Goal: Information Seeking & Learning: Check status

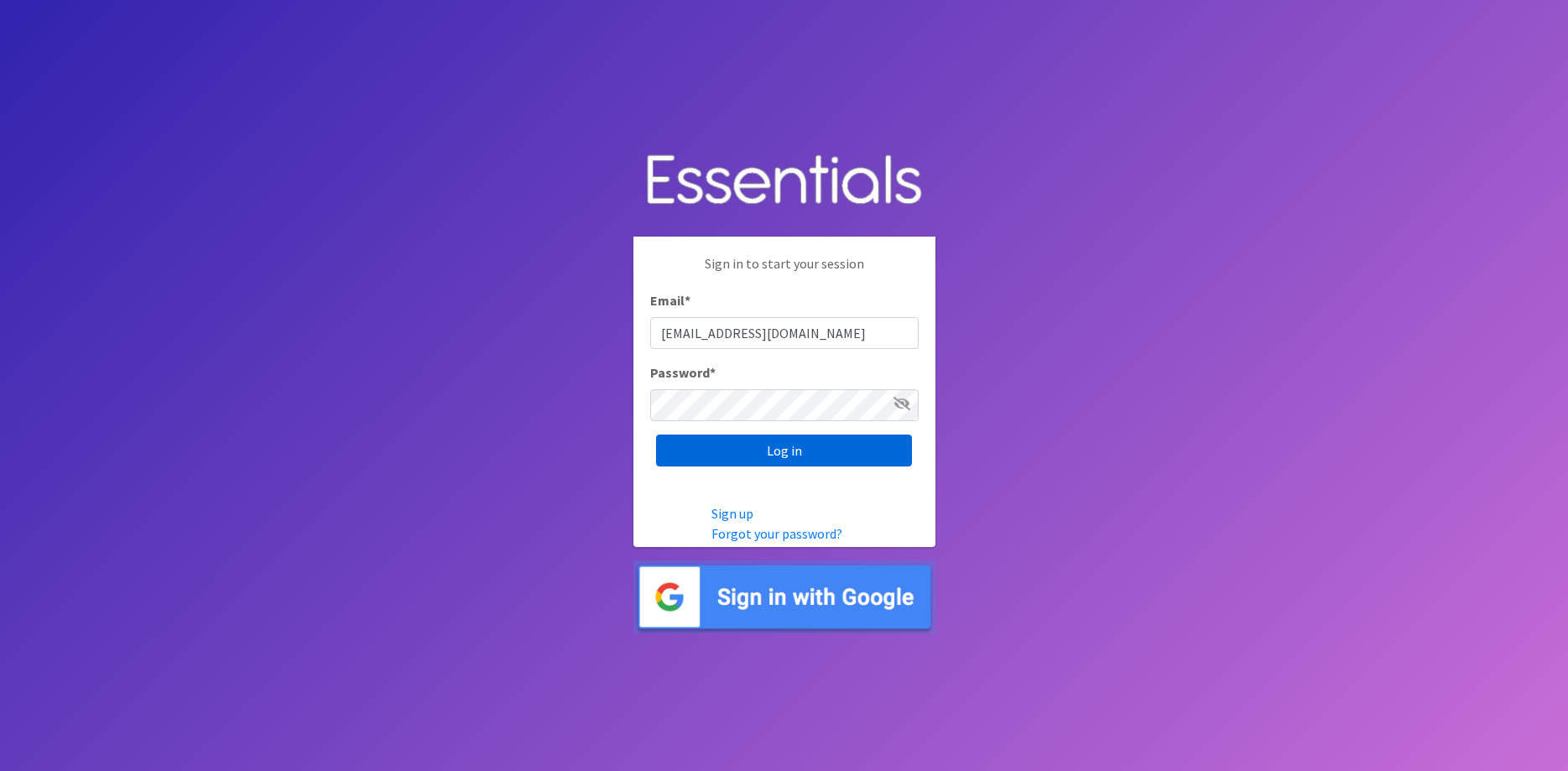
type input "mwillard@wcccc.com"
click at [745, 459] on input "Log in" at bounding box center [784, 450] width 256 height 32
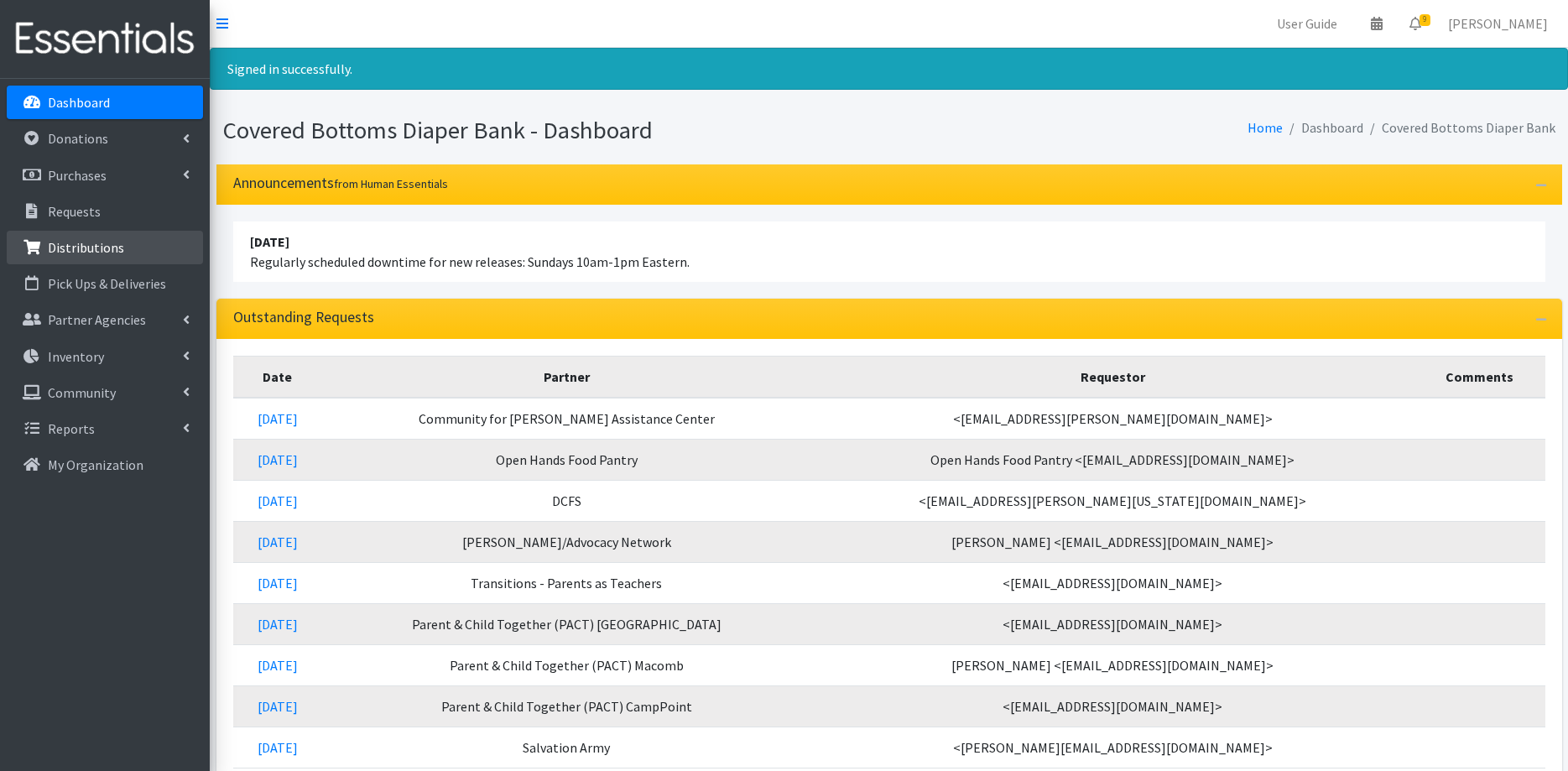
click at [77, 239] on link "Distributions" at bounding box center [105, 247] width 196 height 33
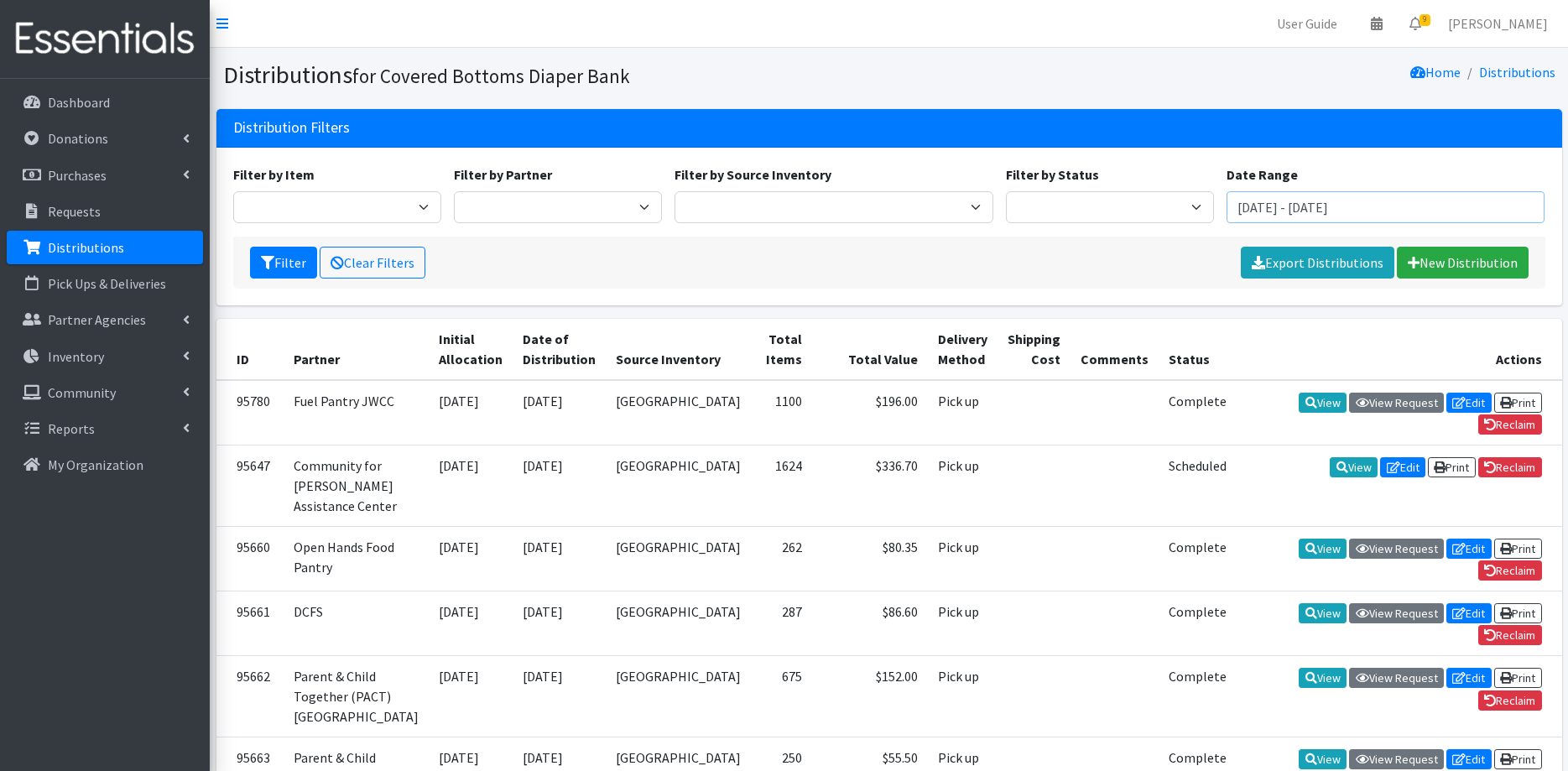
click at [1308, 206] on input "July 23, 2025 - October 23, 2025" at bounding box center [1386, 207] width 319 height 32
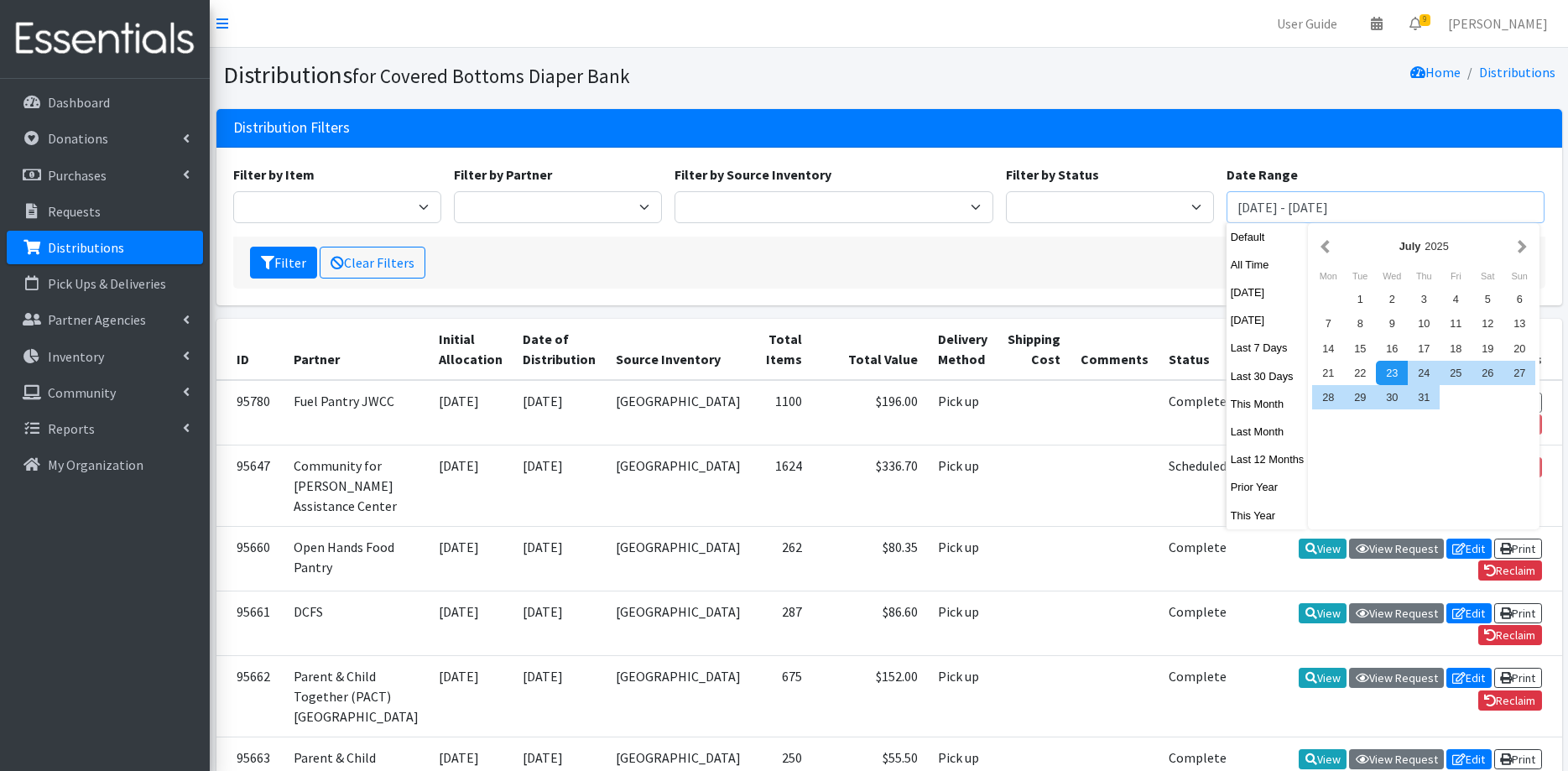
type input "[DATE] - [DATE]"
click at [300, 264] on button "Filter" at bounding box center [283, 262] width 67 height 32
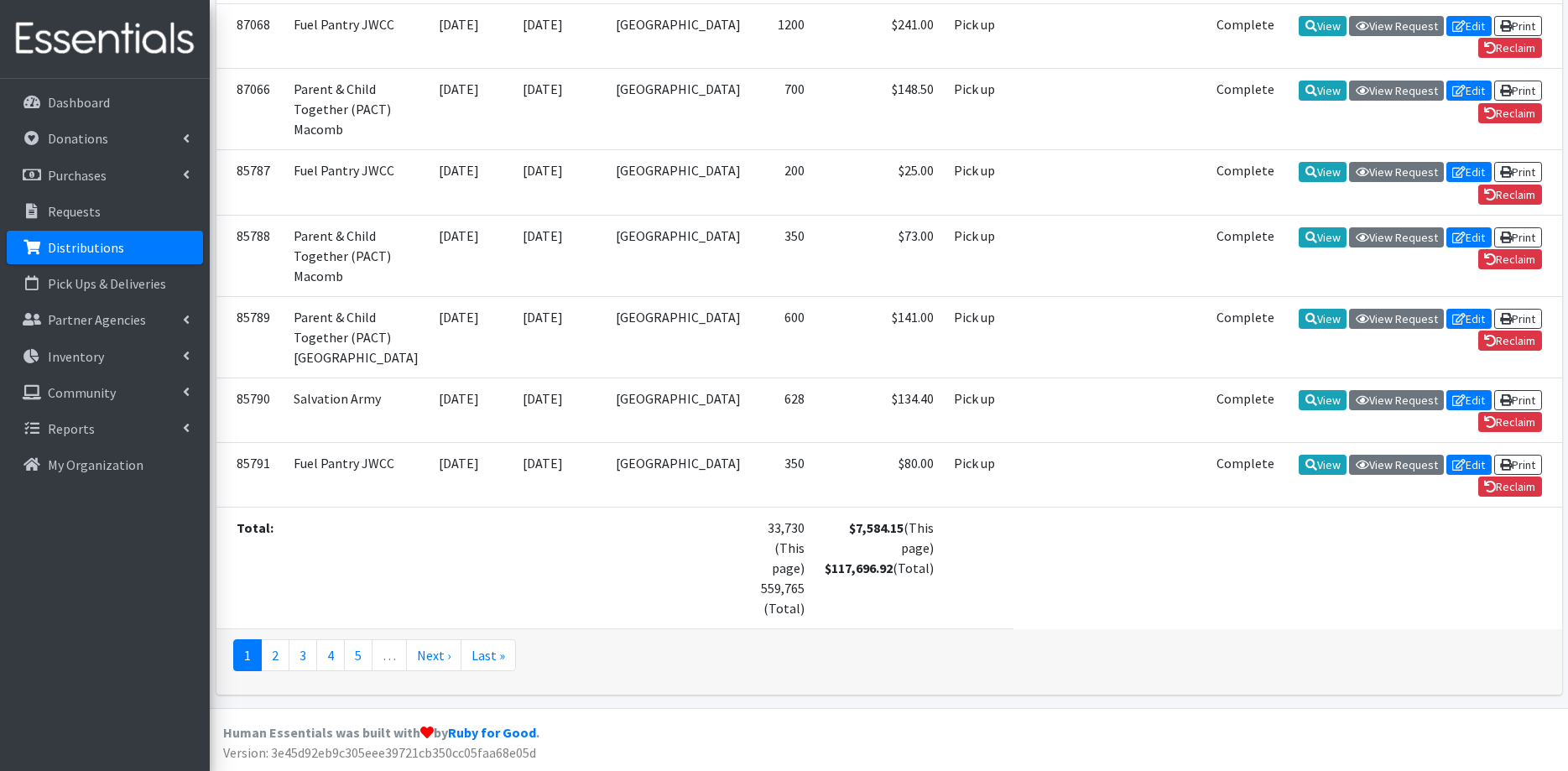
scroll to position [3877, 0]
click at [271, 656] on link "2" at bounding box center [275, 655] width 28 height 32
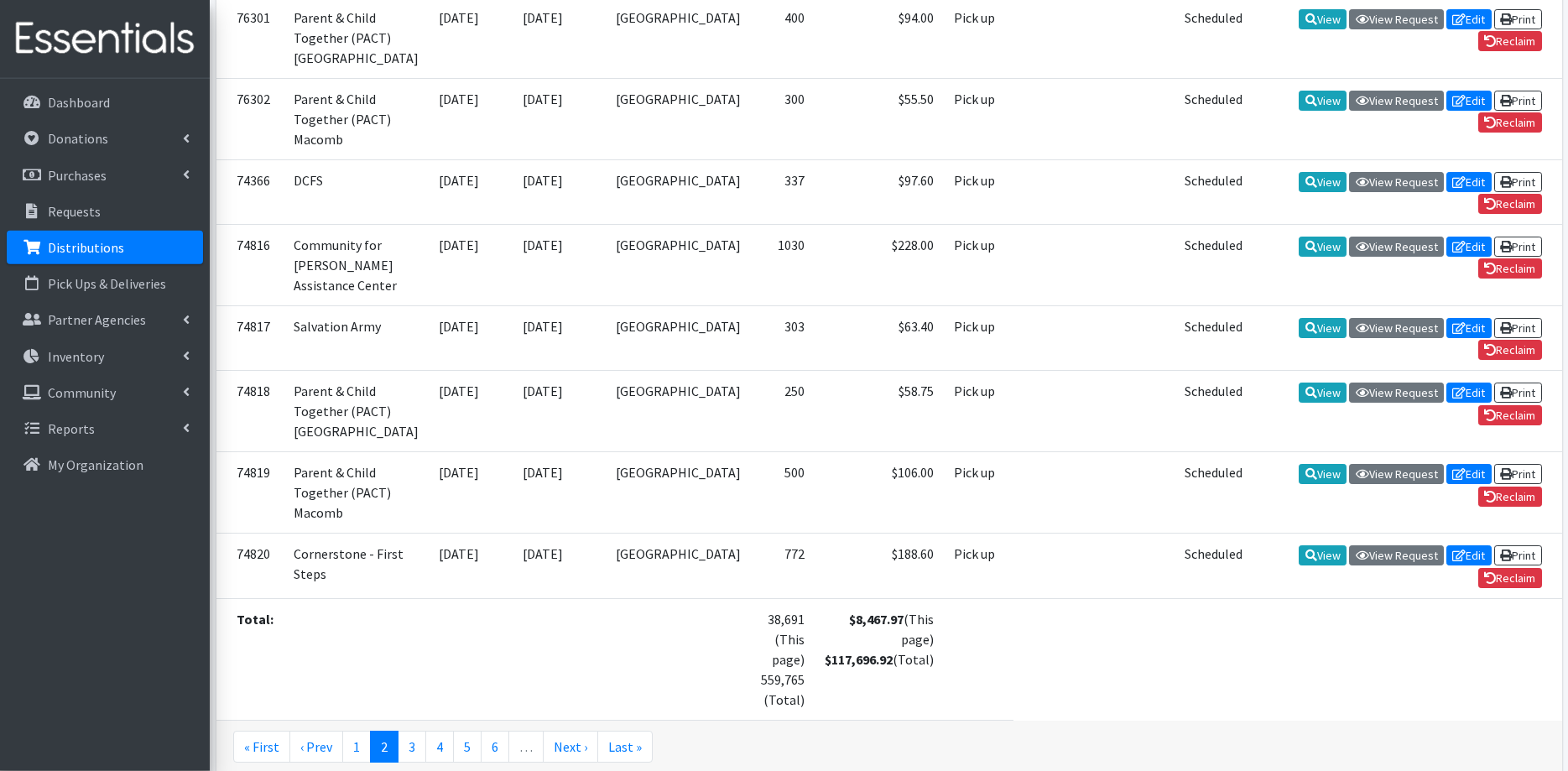
scroll to position [3492, 0]
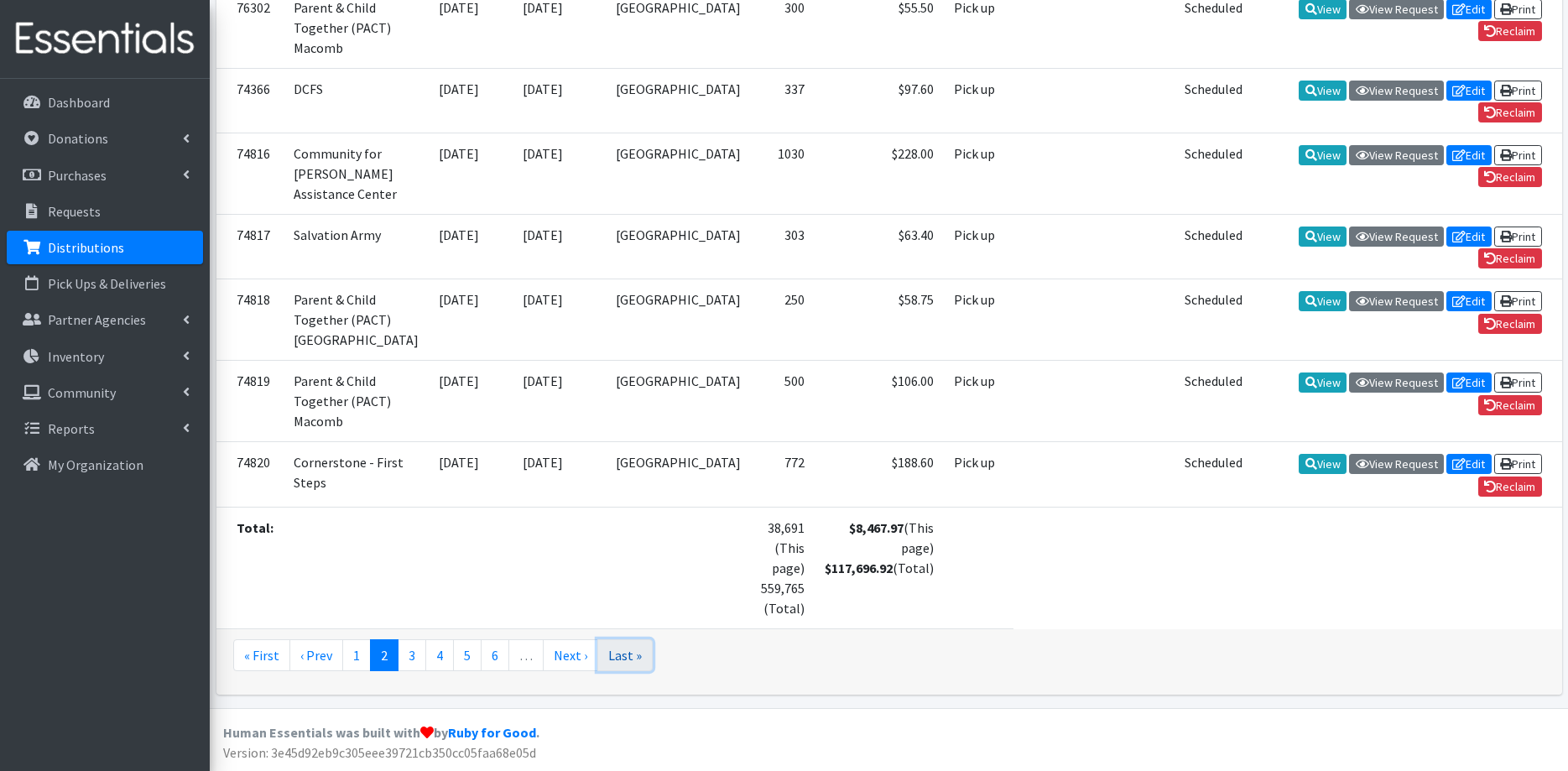
click at [610, 653] on link "Last »" at bounding box center [625, 655] width 56 height 32
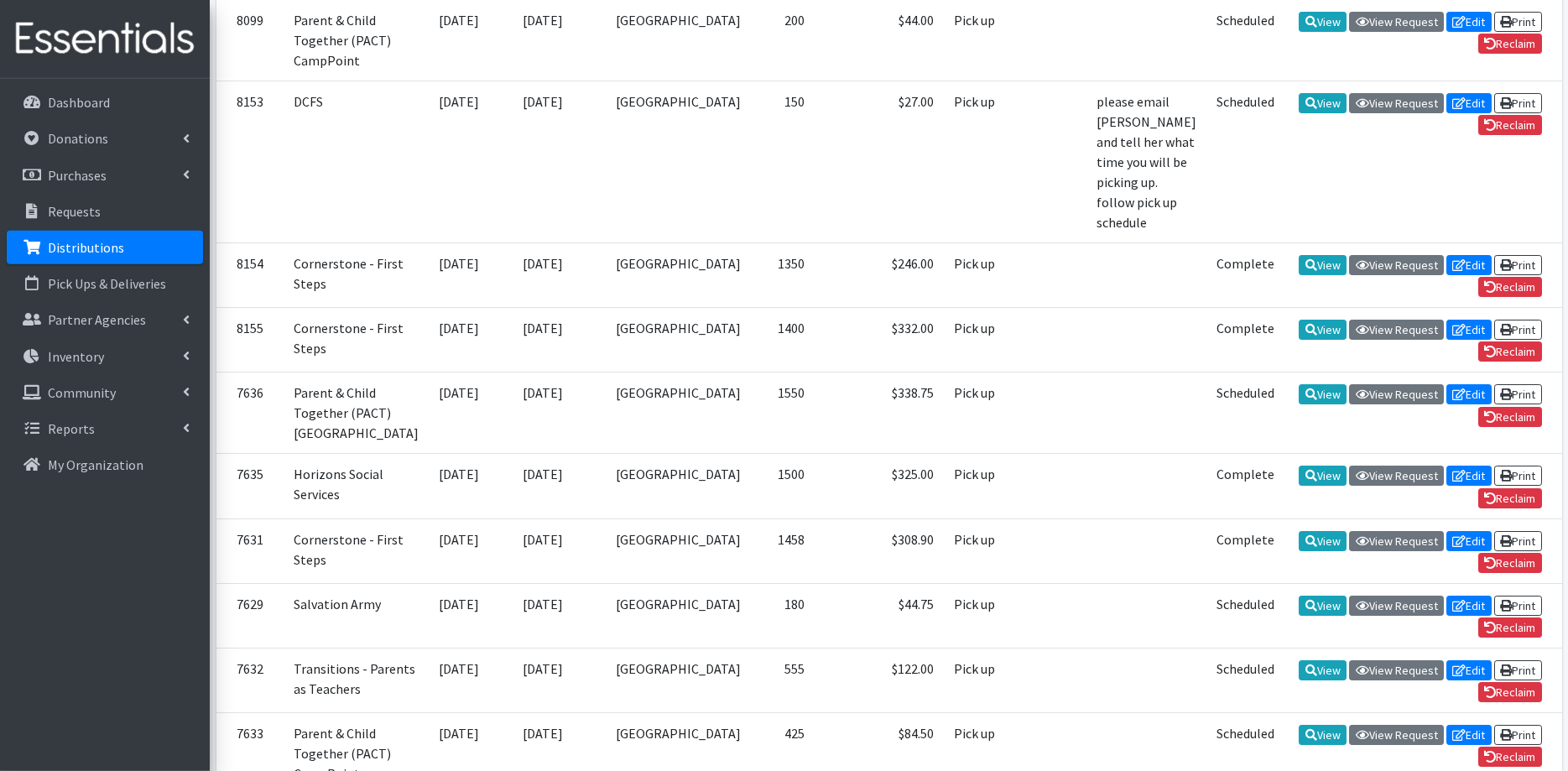
scroll to position [3214, 0]
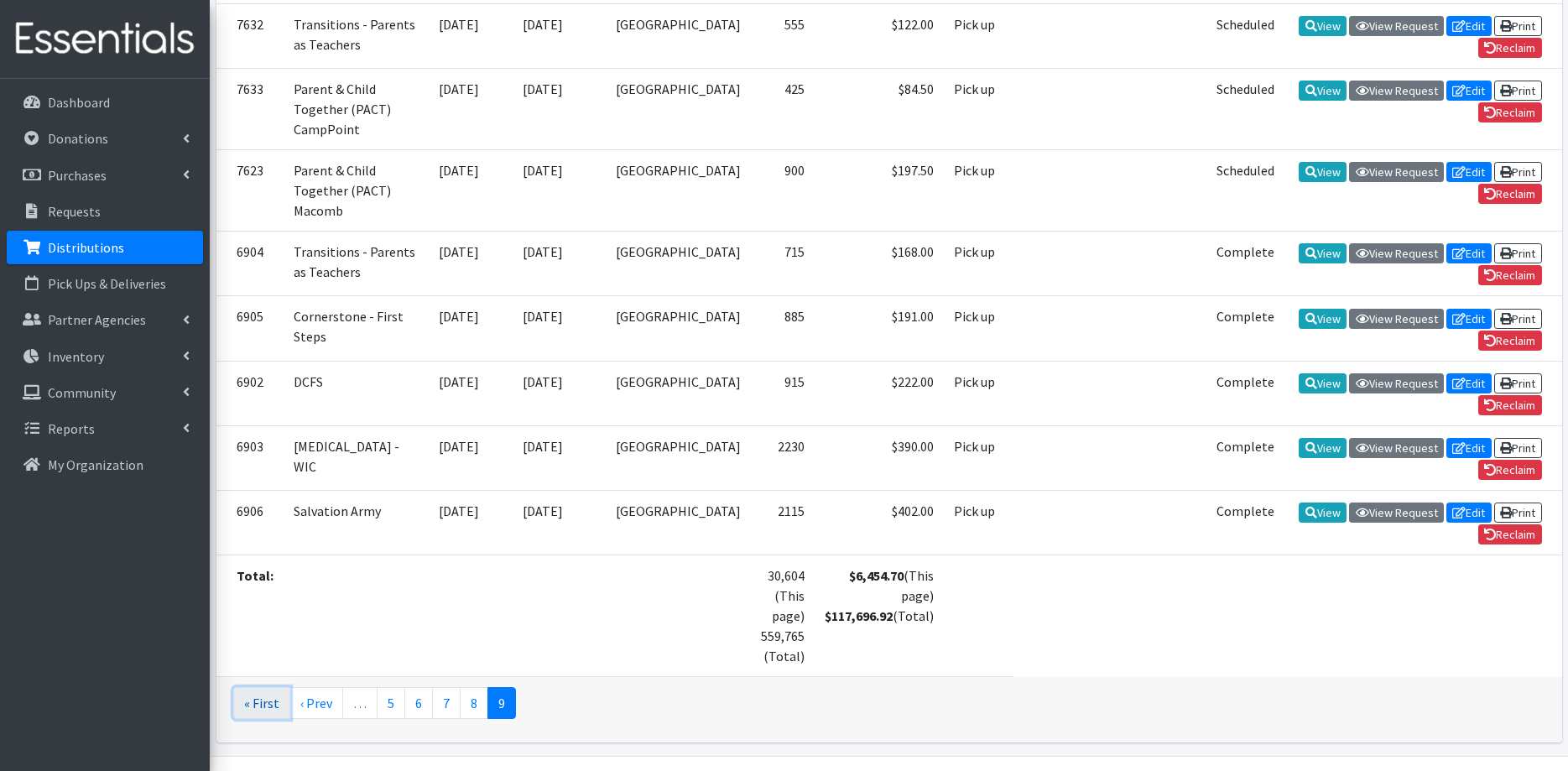
click at [255, 687] on link "« First" at bounding box center [262, 703] width 57 height 32
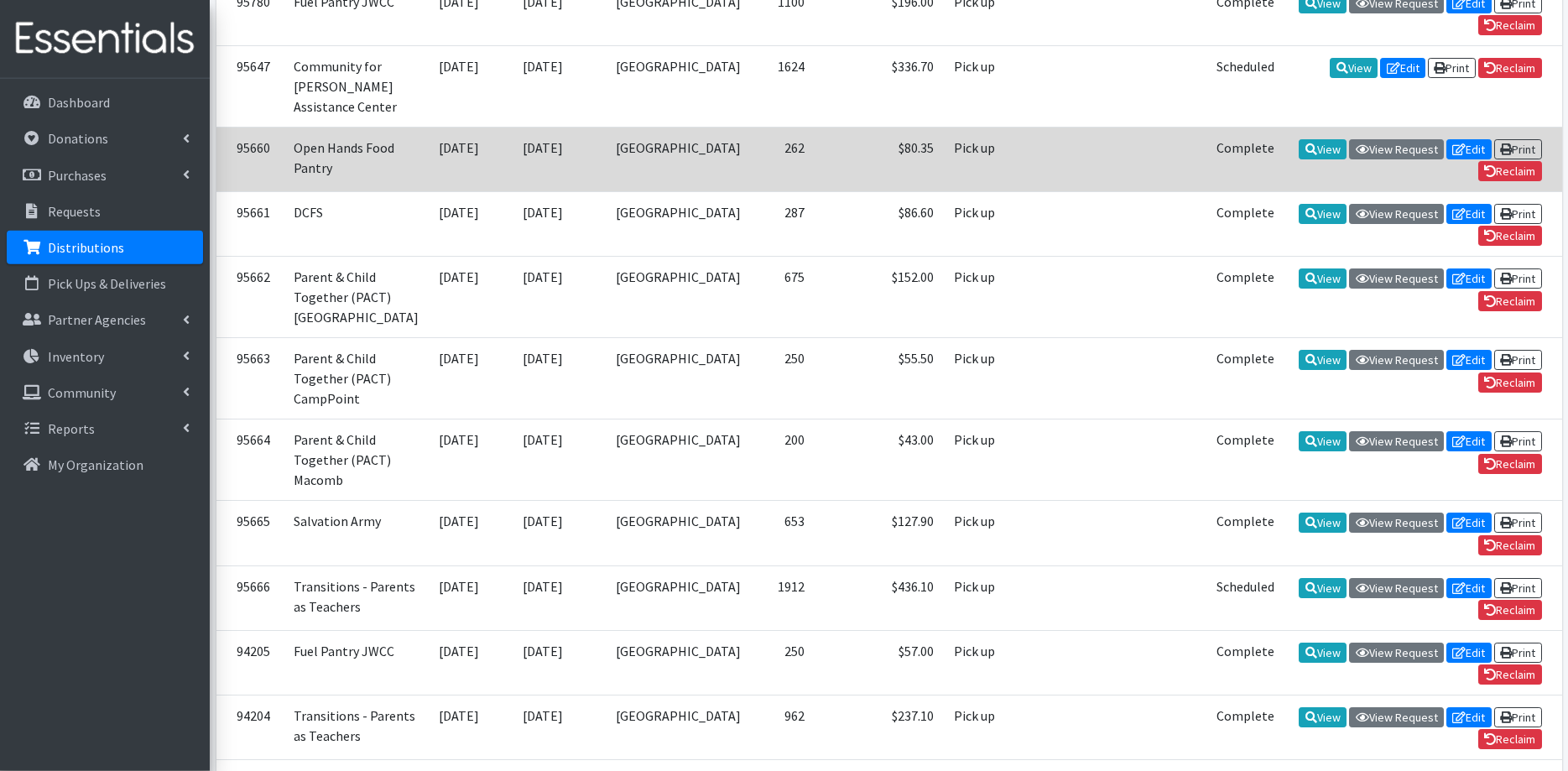
scroll to position [428, 0]
